Goal: Check status: Check status

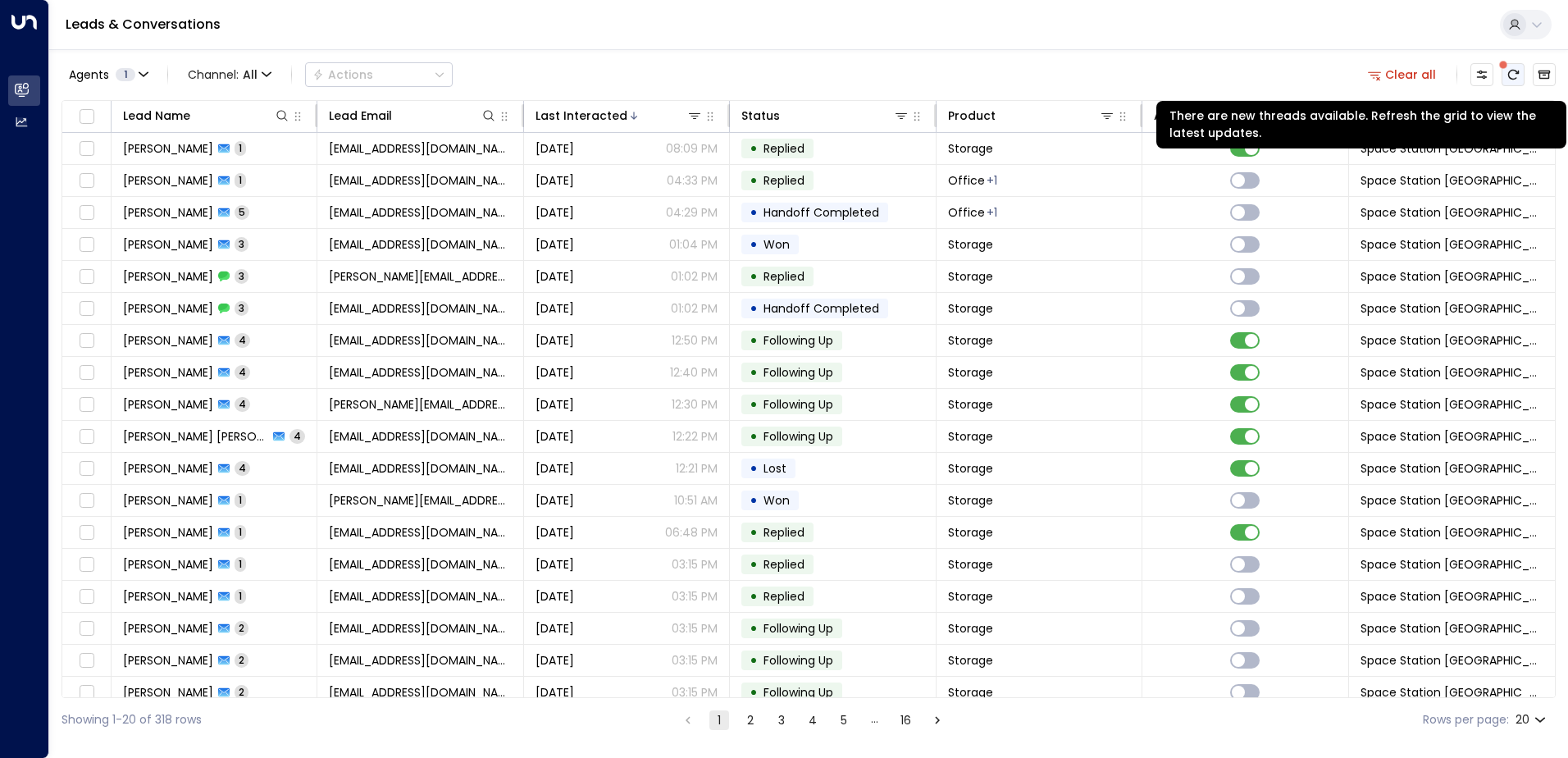
click at [1516, 75] on icon "There are new threads available. Refresh the grid to view the latest updates." at bounding box center [1513, 75] width 13 height 13
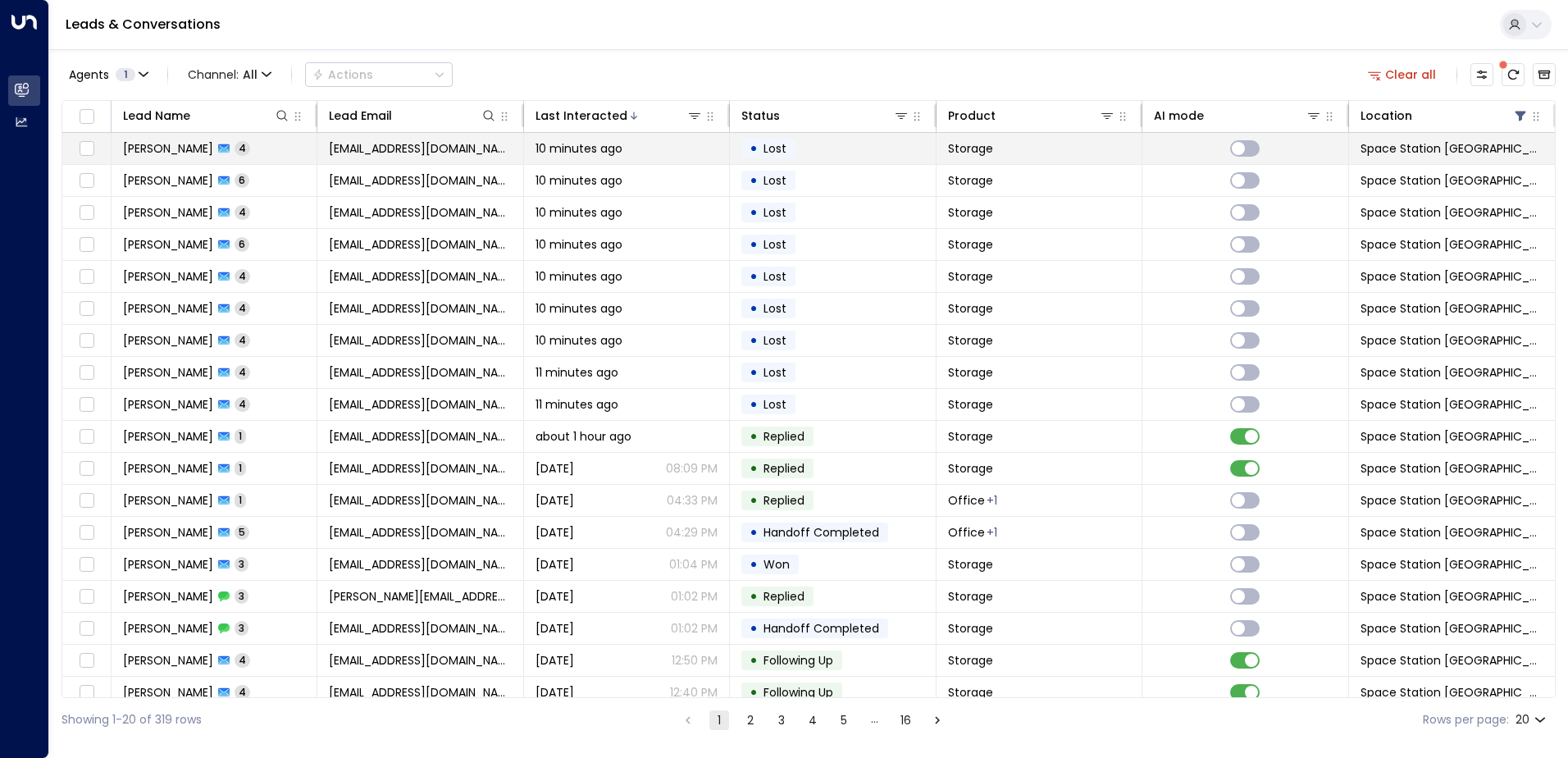
click at [1037, 154] on td "Storage" at bounding box center [1039, 148] width 206 height 31
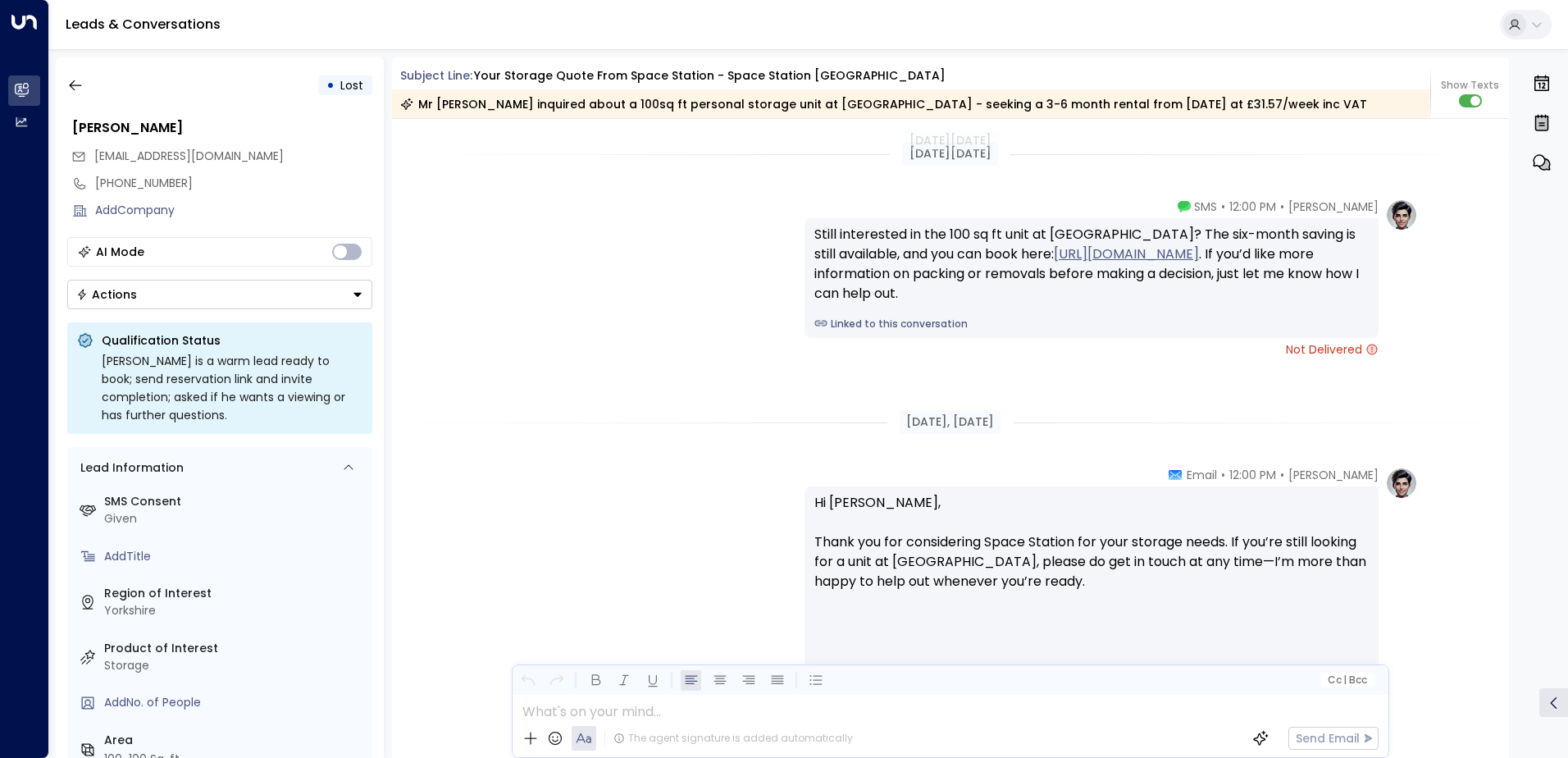
scroll to position [2774, 0]
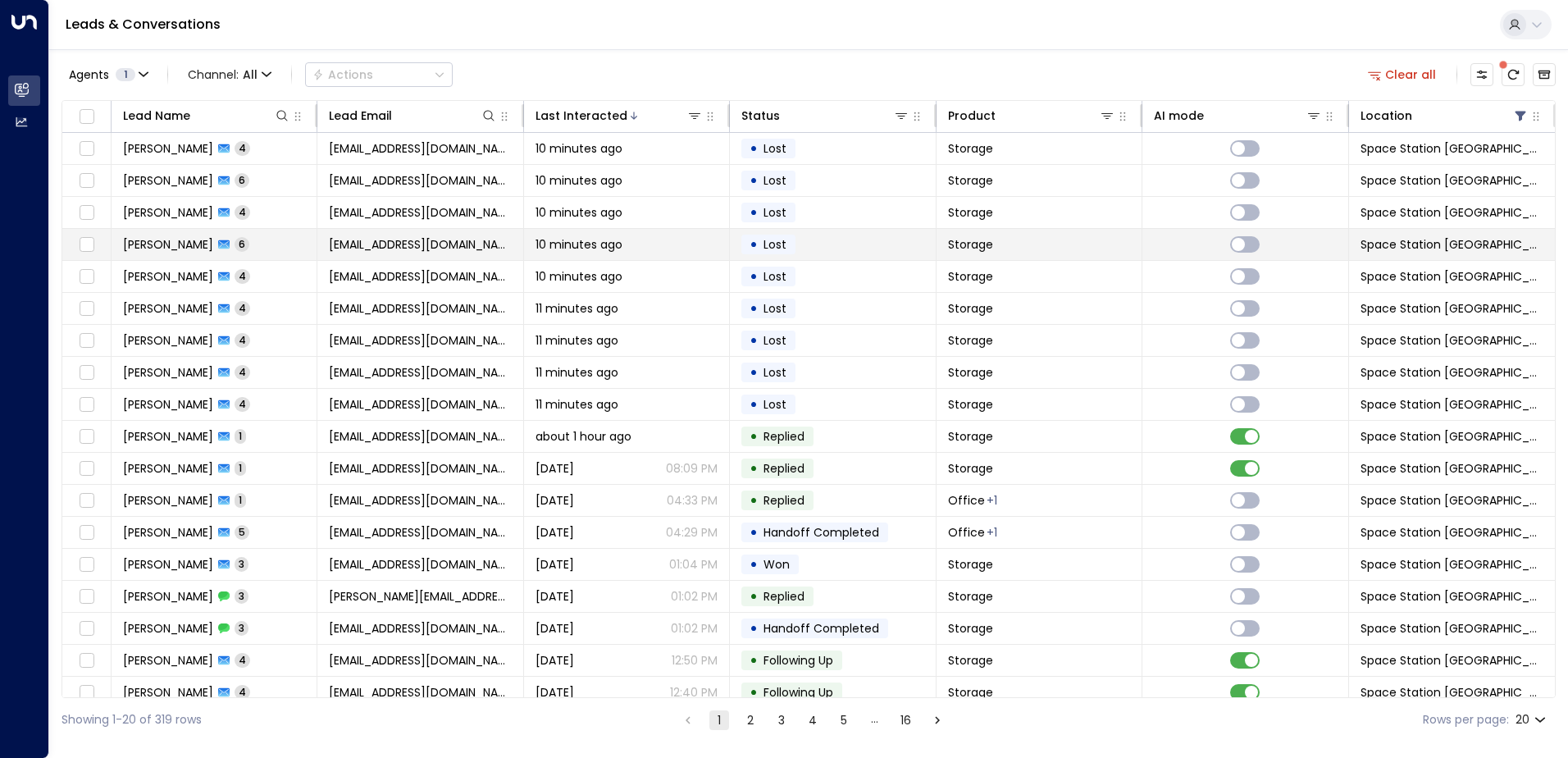
click at [610, 258] on td "10 minutes ago" at bounding box center [626, 244] width 206 height 31
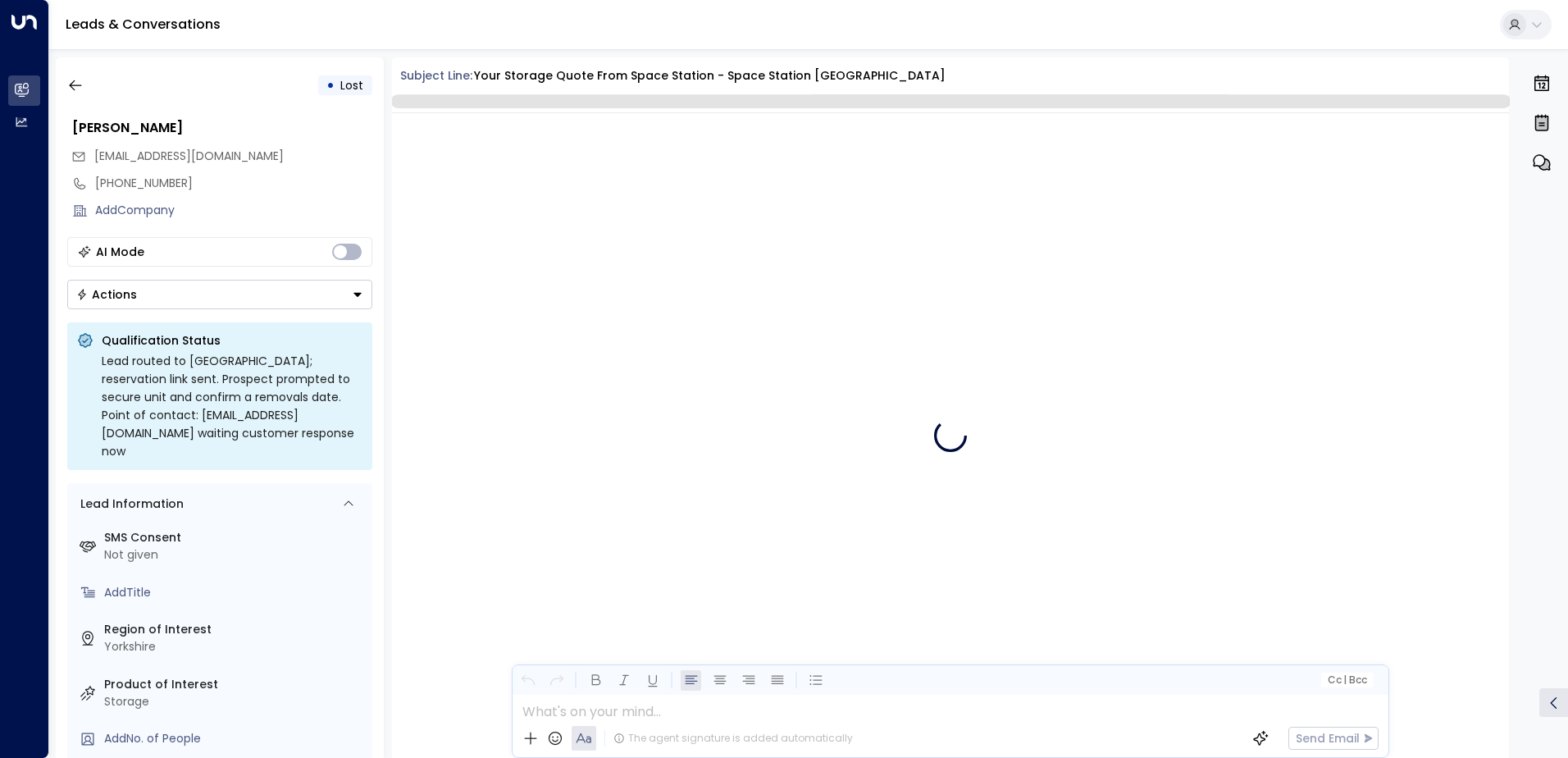
scroll to position [3487, 0]
